Goal: Navigation & Orientation: Understand site structure

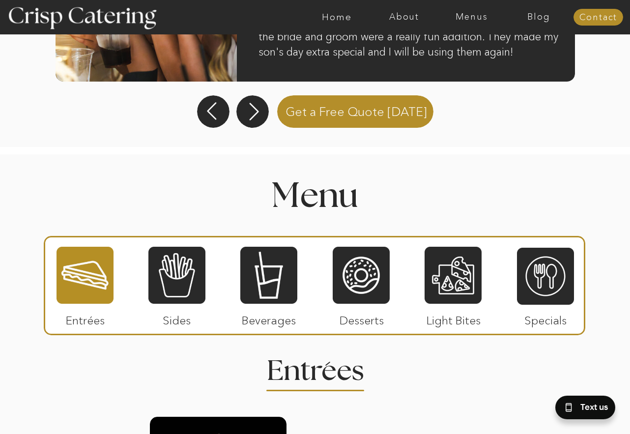
scroll to position [982, 0]
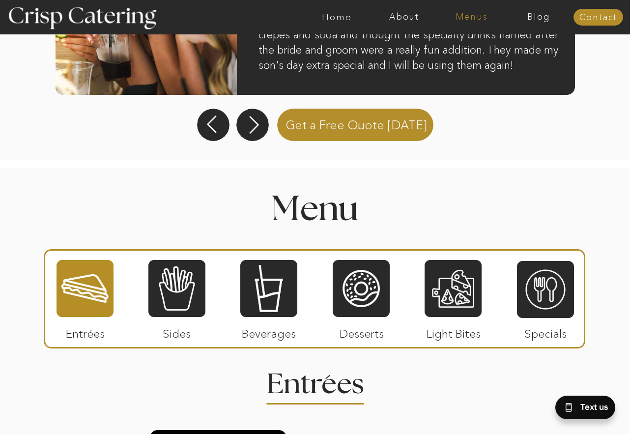
click at [475, 21] on nav "Menus" at bounding box center [471, 17] width 67 height 10
click at [412, 17] on nav "About" at bounding box center [403, 17] width 67 height 10
click at [332, 16] on nav "Home" at bounding box center [336, 17] width 67 height 10
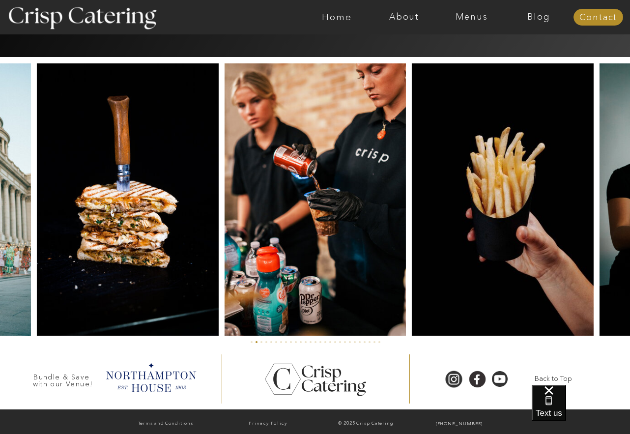
scroll to position [2277, 0]
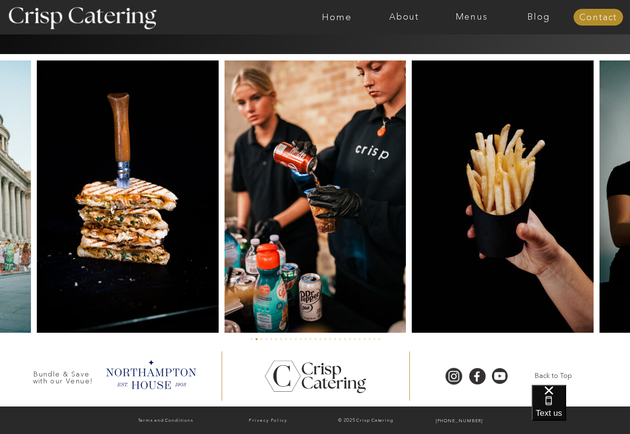
click at [518, 249] on img at bounding box center [502, 196] width 181 height 272
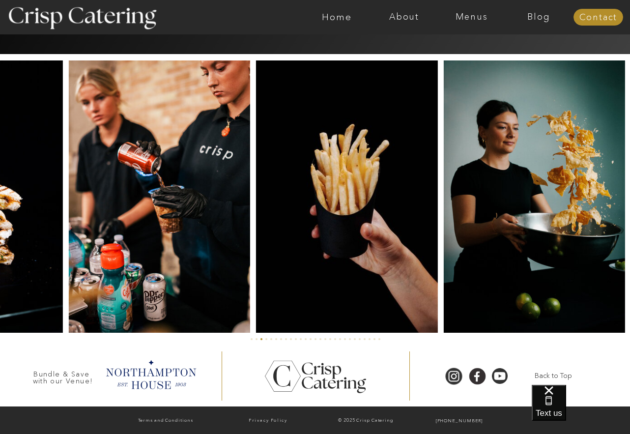
click at [444, 252] on img at bounding box center [534, 196] width 182 height 272
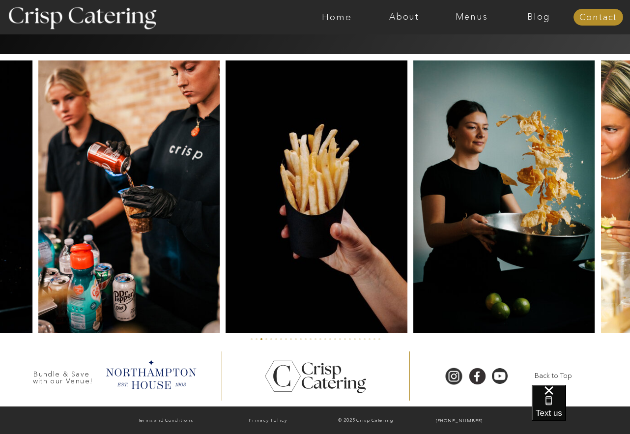
click at [515, 242] on img at bounding box center [504, 196] width 182 height 272
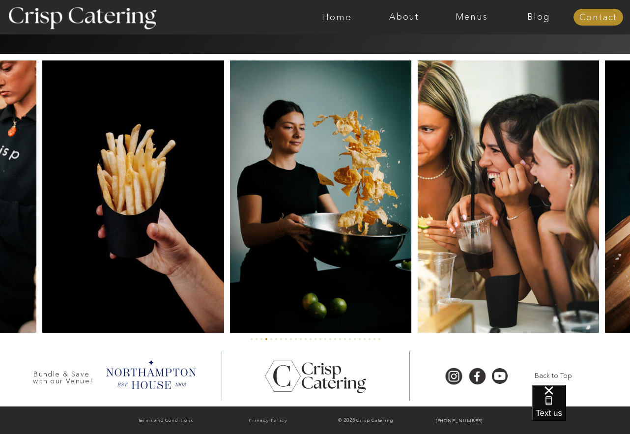
click at [535, 237] on img at bounding box center [507, 196] width 181 height 272
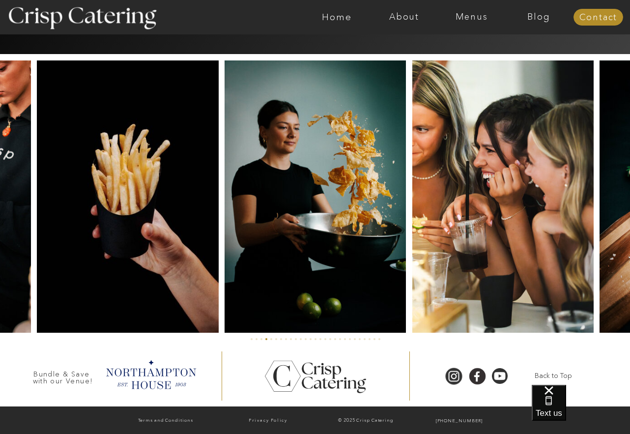
click at [595, 225] on div at bounding box center [314, 196] width 717 height 272
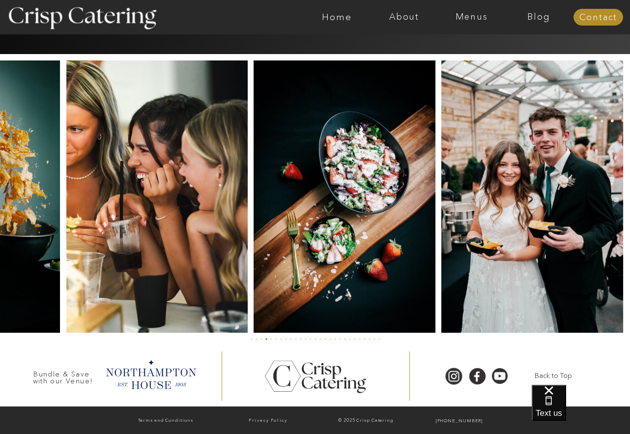
click at [265, 244] on img at bounding box center [344, 196] width 182 height 272
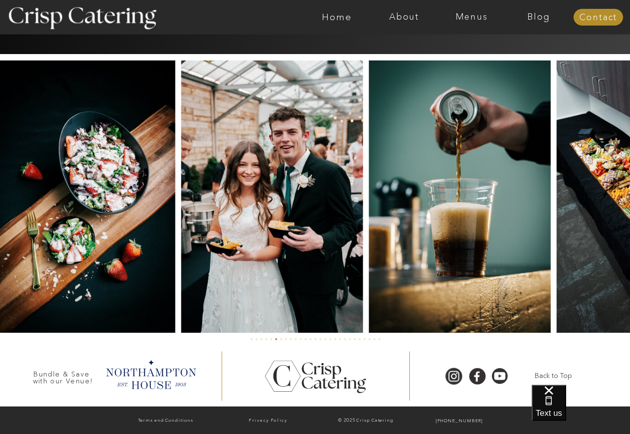
click at [250, 250] on img at bounding box center [272, 196] width 182 height 272
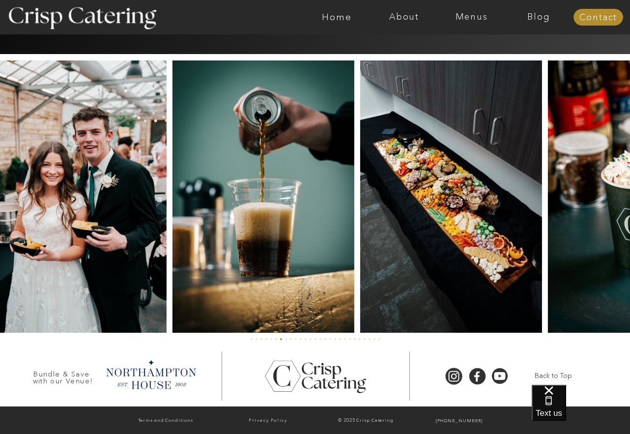
click at [263, 253] on img at bounding box center [263, 196] width 182 height 272
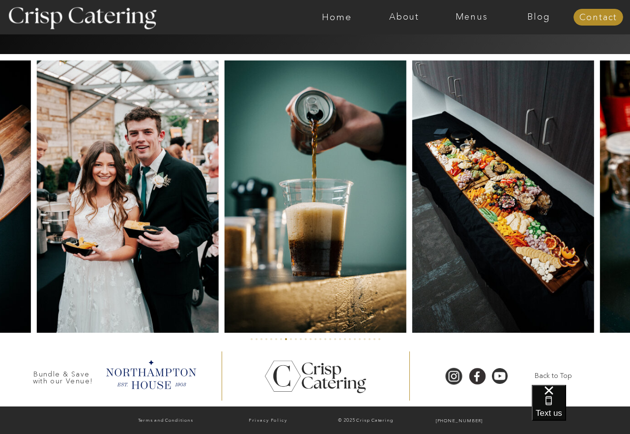
click at [526, 247] on img at bounding box center [503, 196] width 182 height 272
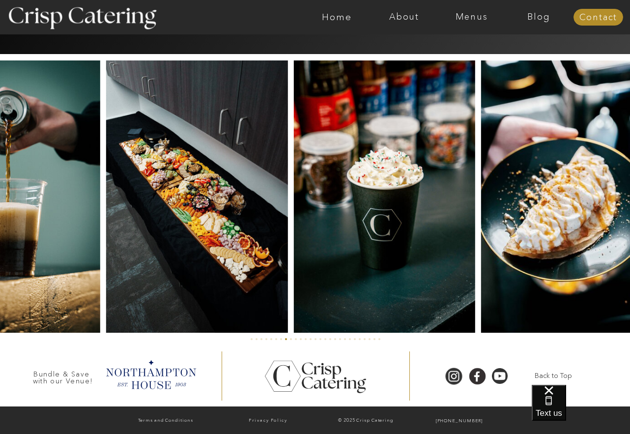
click at [208, 283] on img at bounding box center [197, 196] width 182 height 272
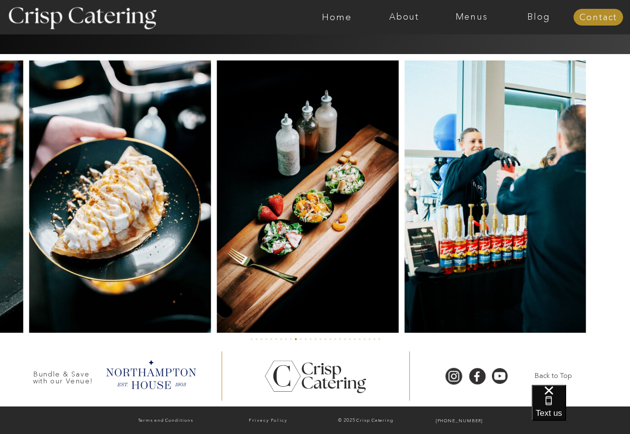
click at [157, 280] on img at bounding box center [120, 196] width 182 height 272
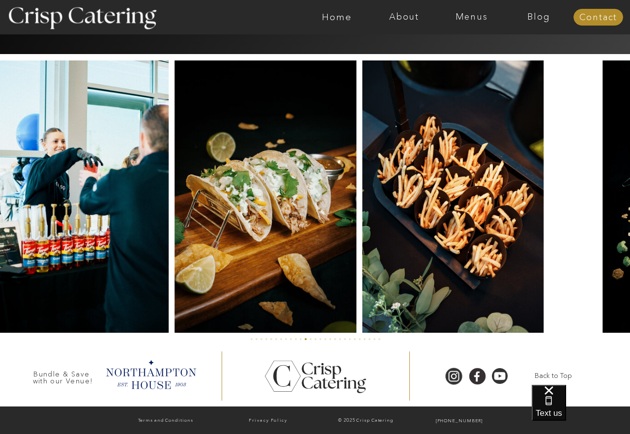
click at [19, 278] on img at bounding box center [77, 196] width 181 height 272
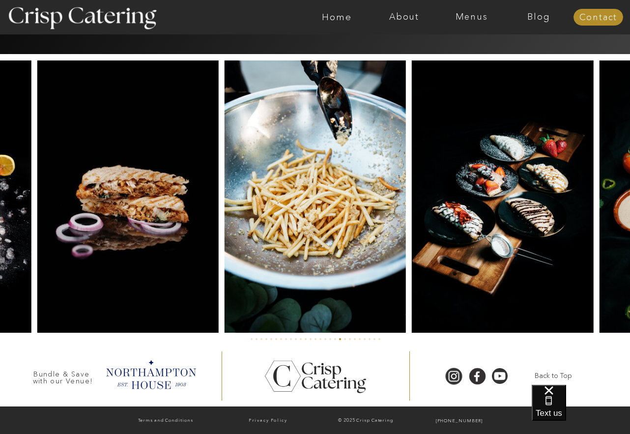
click at [138, 231] on img at bounding box center [127, 196] width 181 height 272
click at [83, 244] on div at bounding box center [314, 196] width 717 height 272
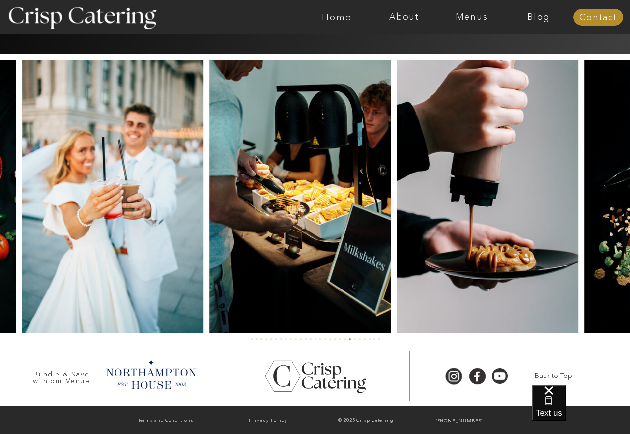
click at [18, 233] on div at bounding box center [314, 196] width 717 height 272
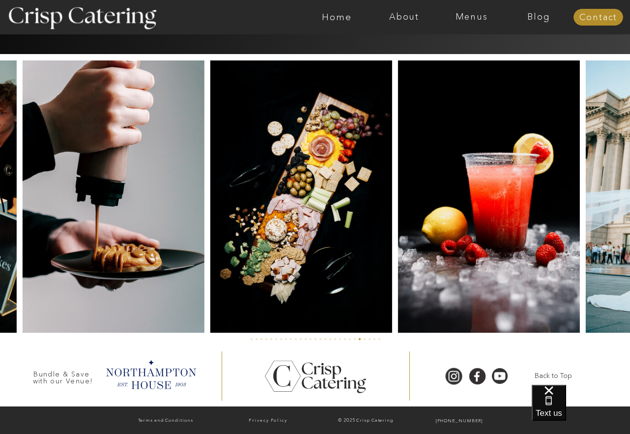
click at [60, 240] on img at bounding box center [114, 196] width 182 height 272
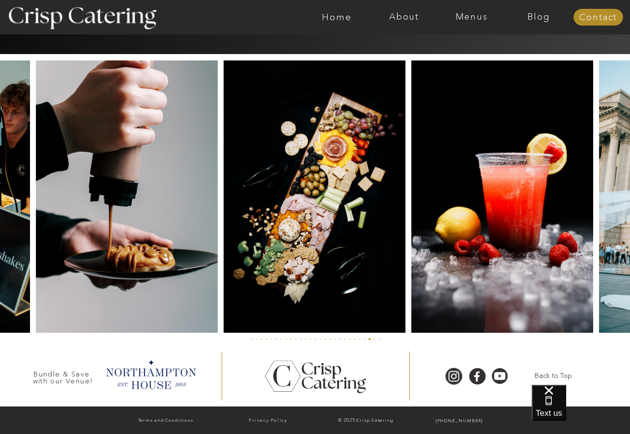
click at [411, 247] on img at bounding box center [501, 196] width 181 height 272
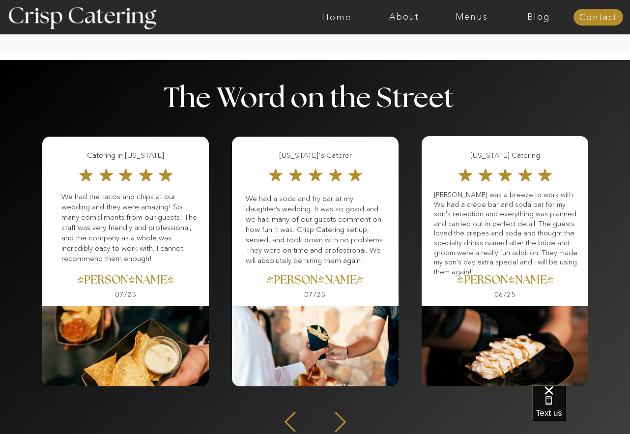
scroll to position [1049, 0]
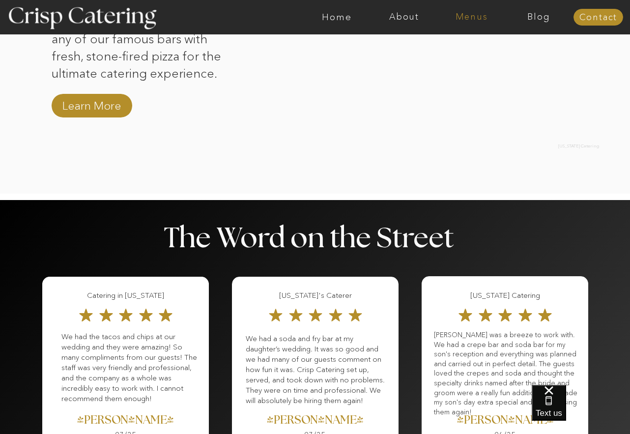
click at [474, 15] on nav "Menus" at bounding box center [471, 17] width 67 height 10
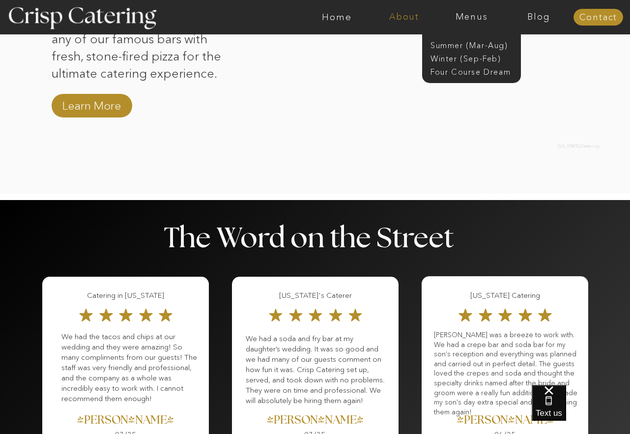
click at [417, 15] on nav "About" at bounding box center [403, 17] width 67 height 10
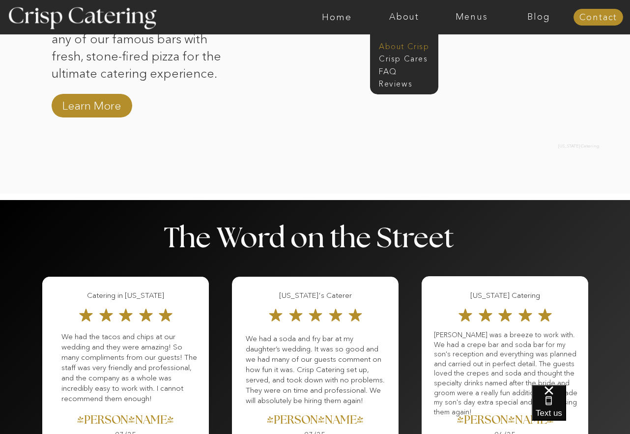
click at [401, 43] on nav "About Crisp" at bounding box center [407, 45] width 56 height 9
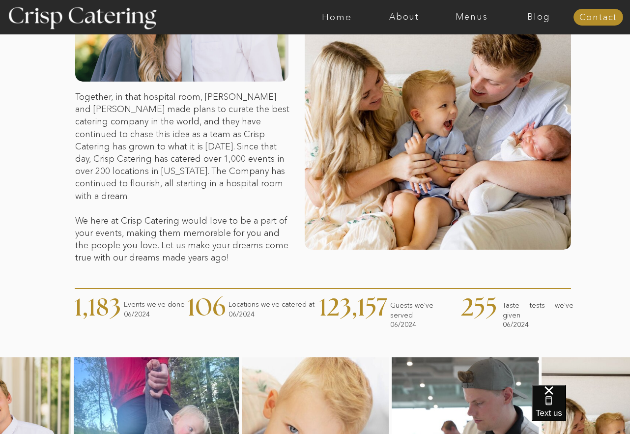
scroll to position [110, 0]
